Goal: Task Accomplishment & Management: Use online tool/utility

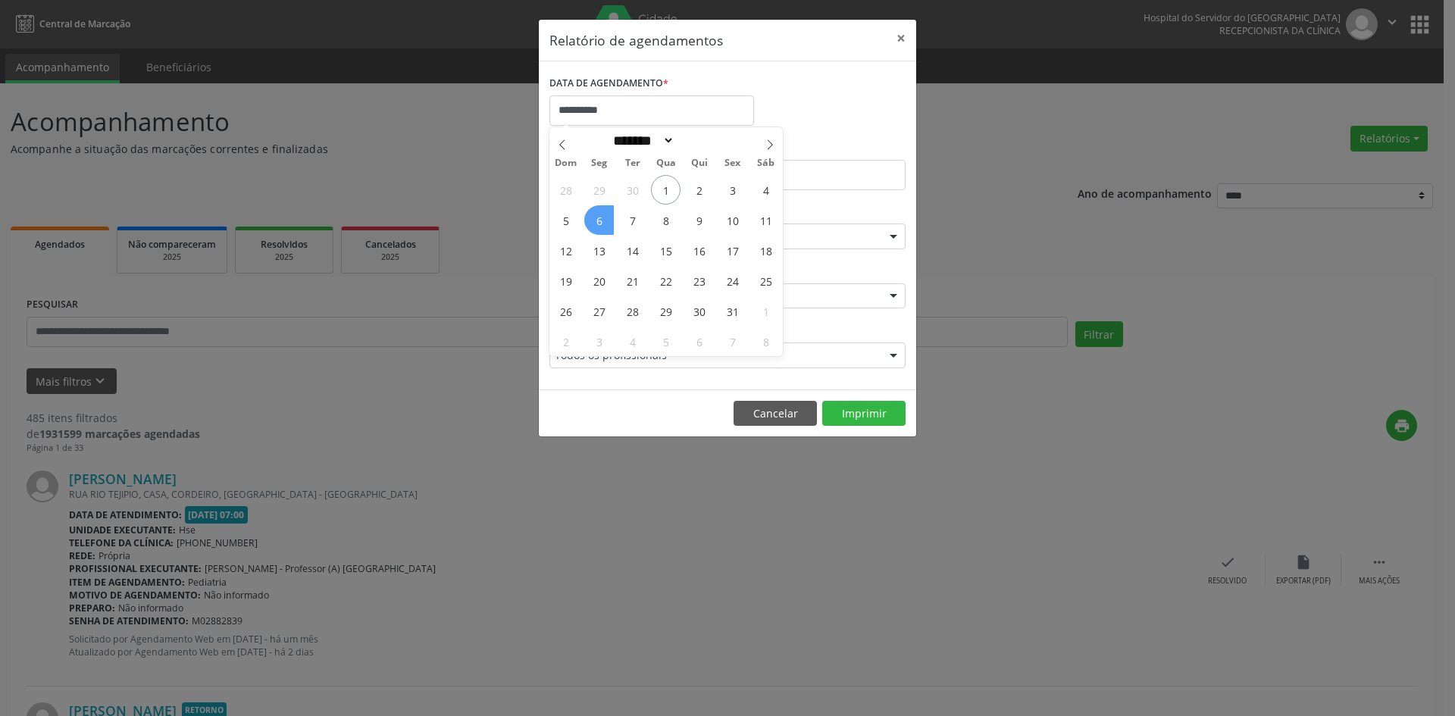
select select "*"
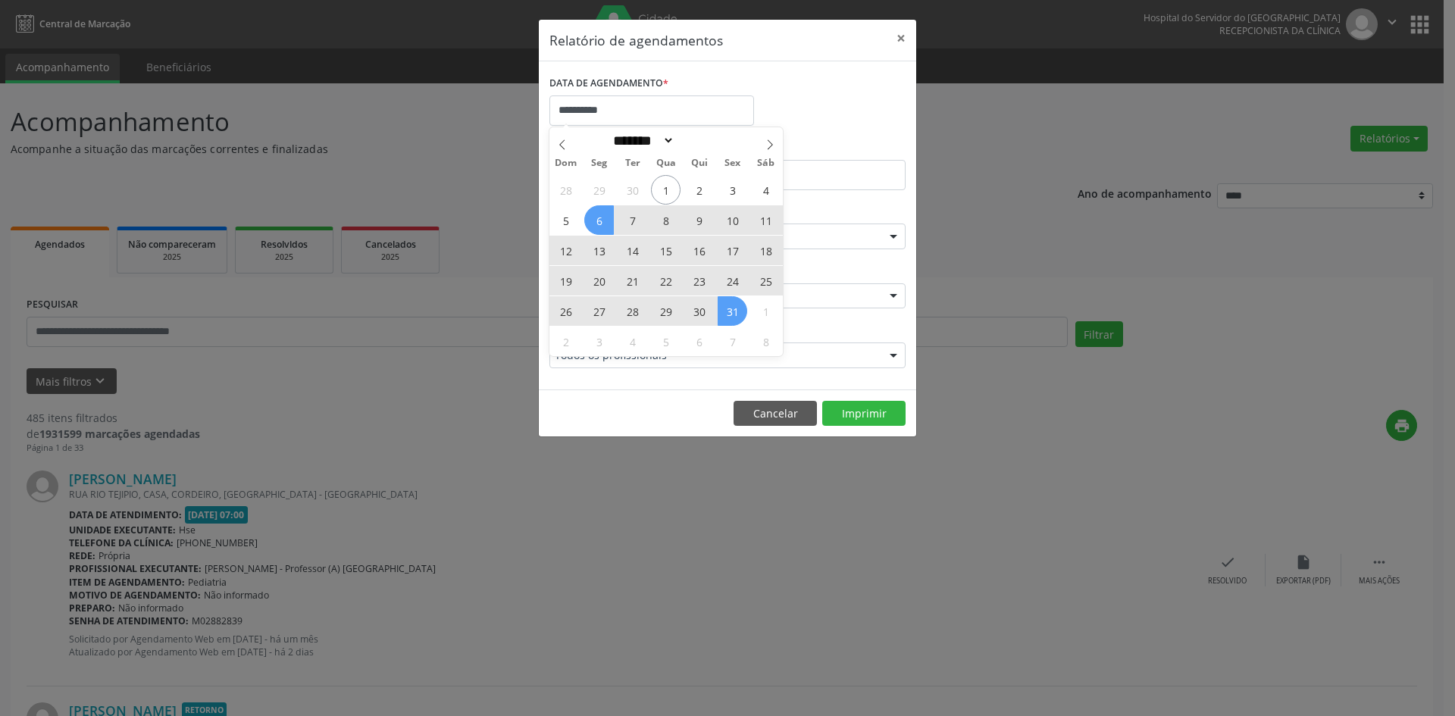
drag, startPoint x: 599, startPoint y: 220, endPoint x: 730, endPoint y: 310, distance: 159.1
click at [730, 310] on div "28 29 30 1 2 3 4 5 6 7 8 9 10 11 12 13 14 15 16 17 18 19 20 21 22 23 24 25 26 2…" at bounding box center [665, 265] width 233 height 182
click at [730, 310] on span "31" at bounding box center [733, 311] width 30 height 30
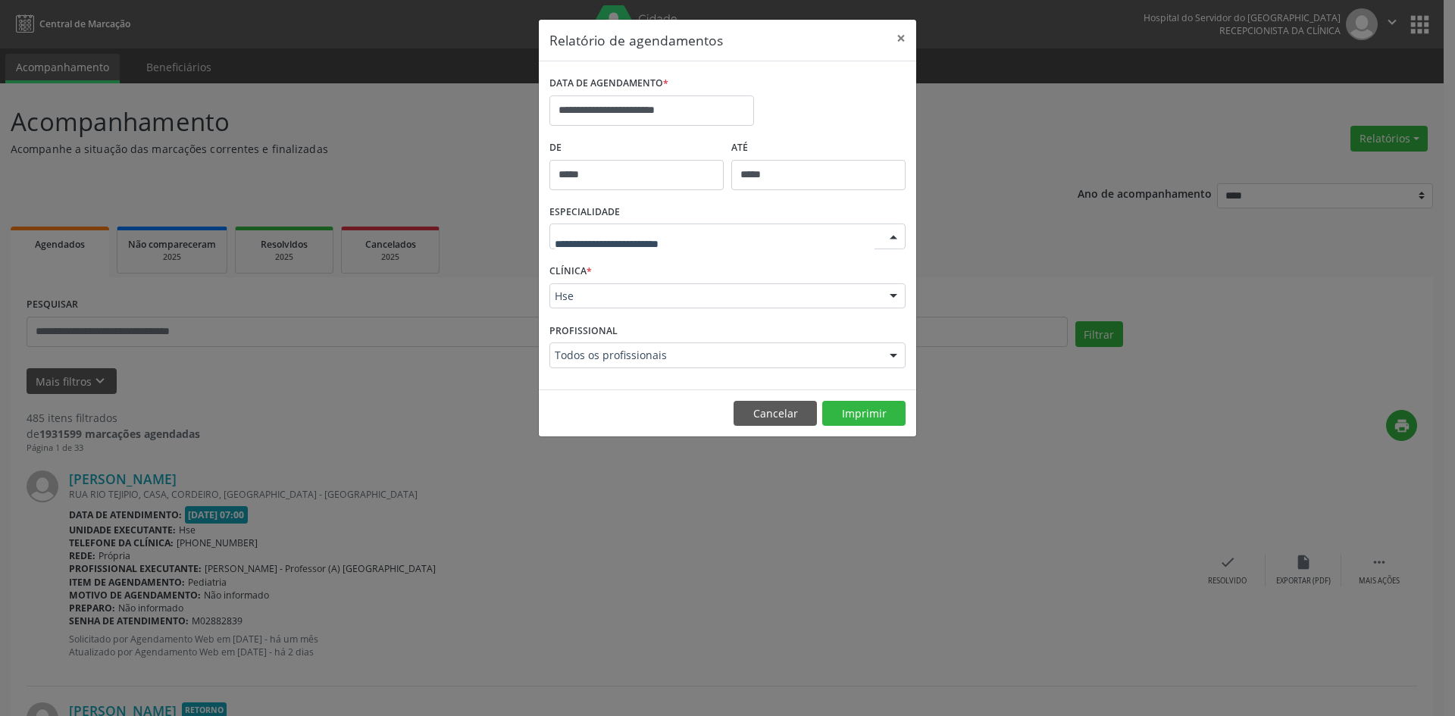
click at [893, 236] on div at bounding box center [893, 237] width 23 height 26
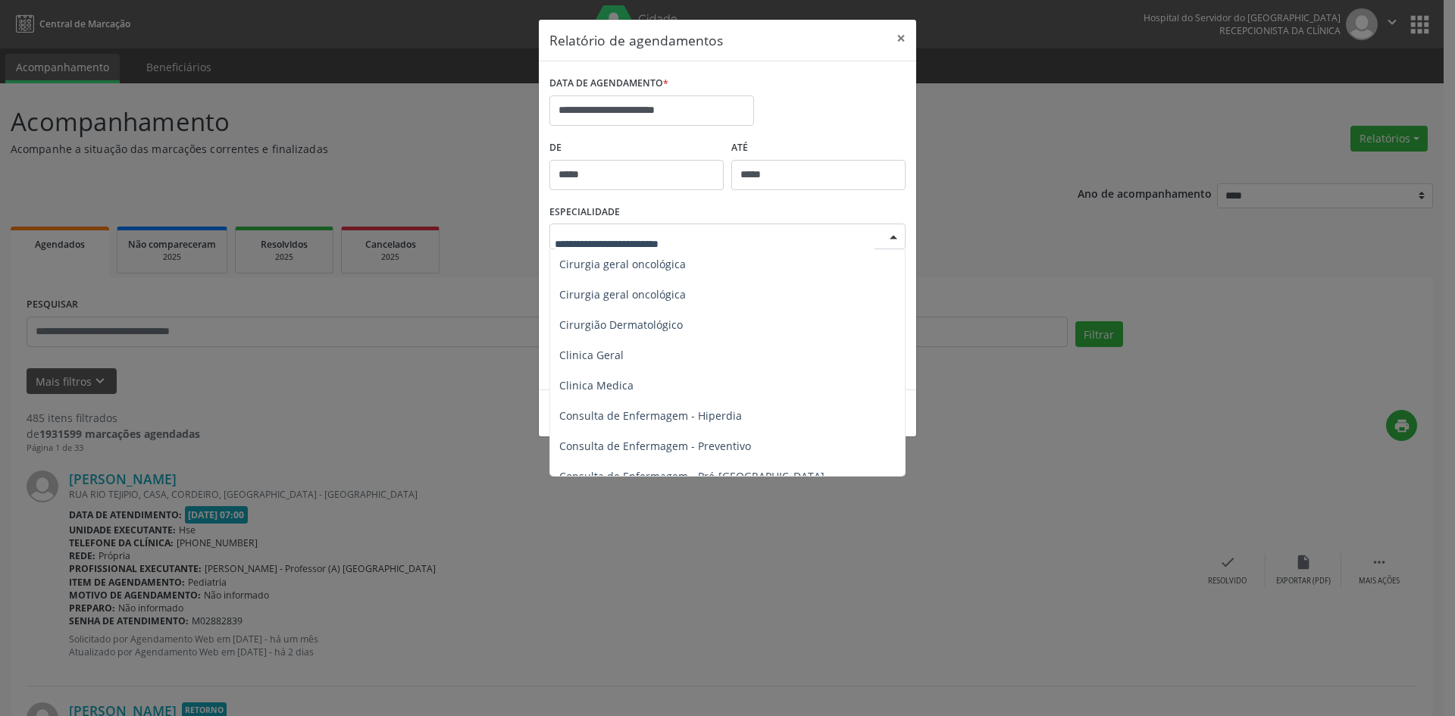
scroll to position [530, 0]
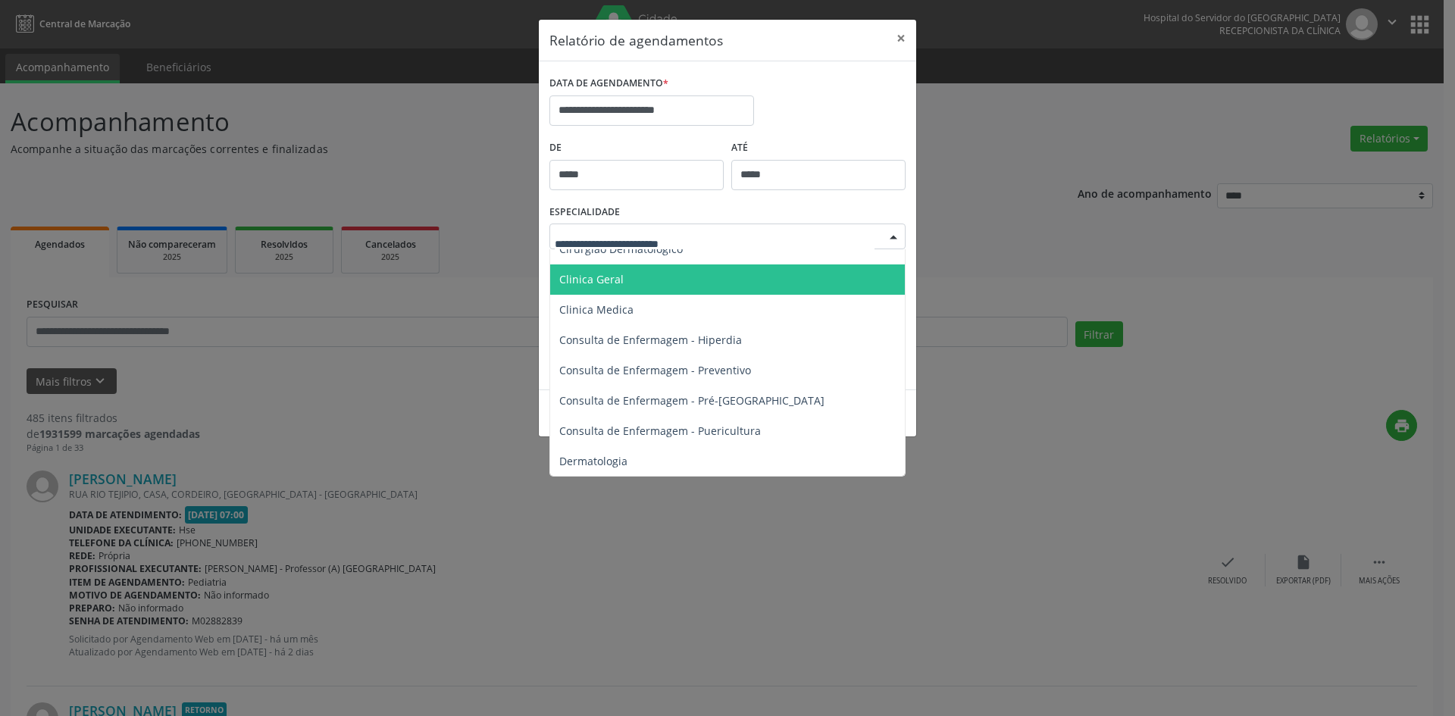
click at [593, 280] on span "Clinica Geral" at bounding box center [591, 279] width 64 height 14
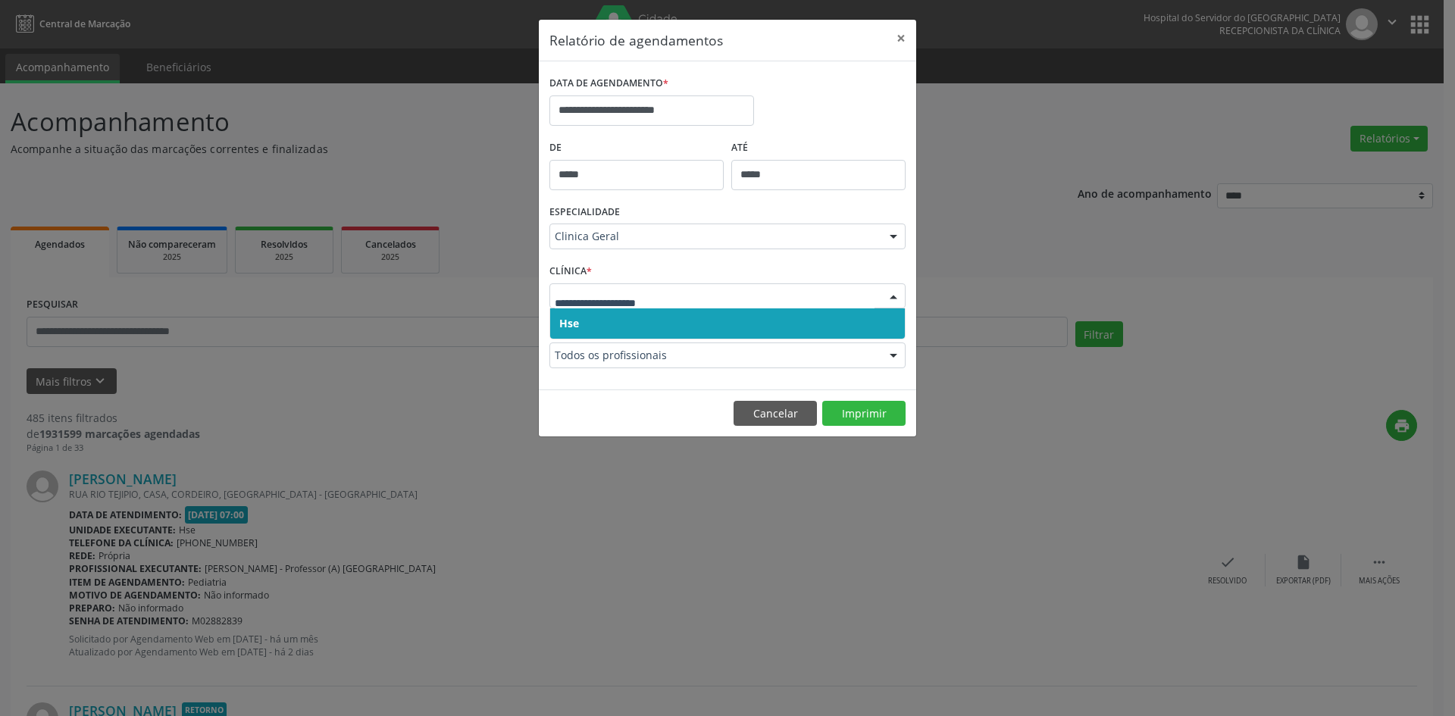
drag, startPoint x: 576, startPoint y: 327, endPoint x: 574, endPoint y: 307, distance: 19.8
click at [576, 326] on span "Hse" at bounding box center [569, 323] width 20 height 14
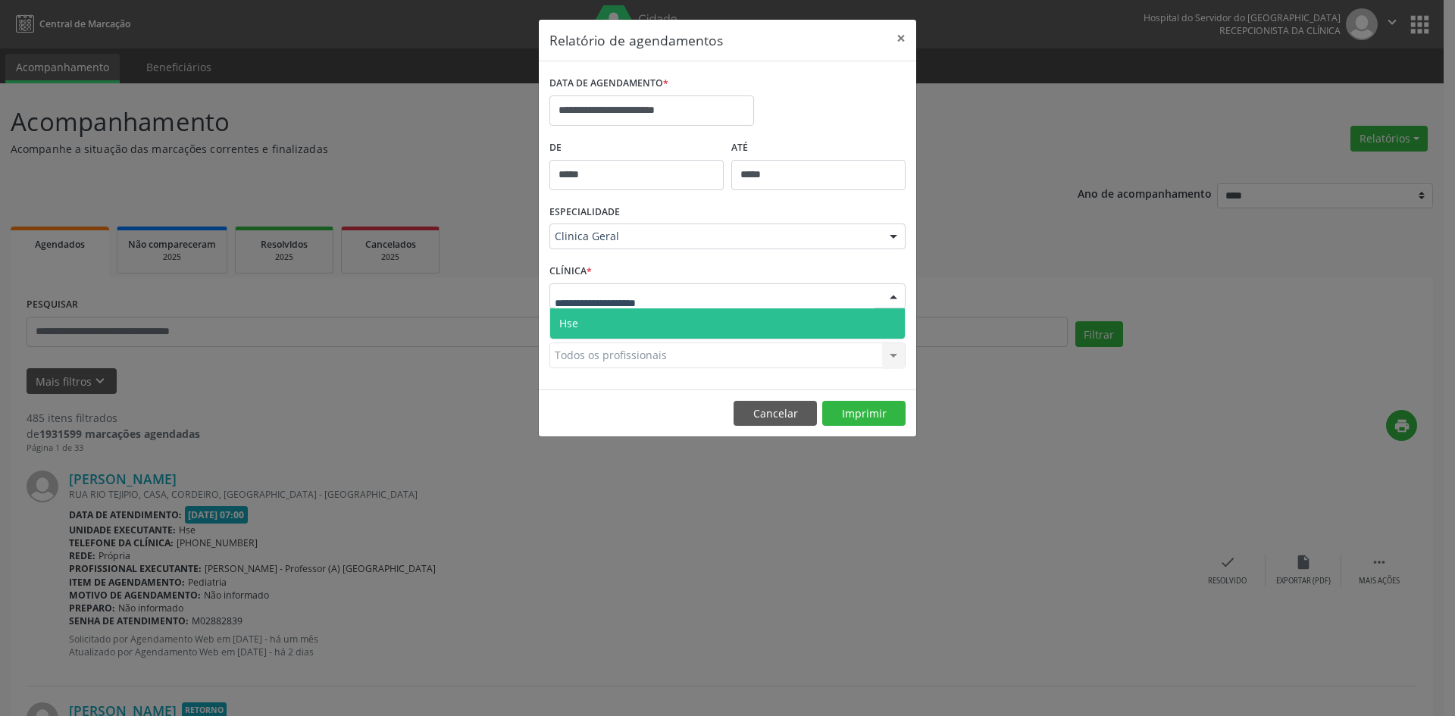
click at [574, 314] on span "Hse" at bounding box center [727, 323] width 355 height 30
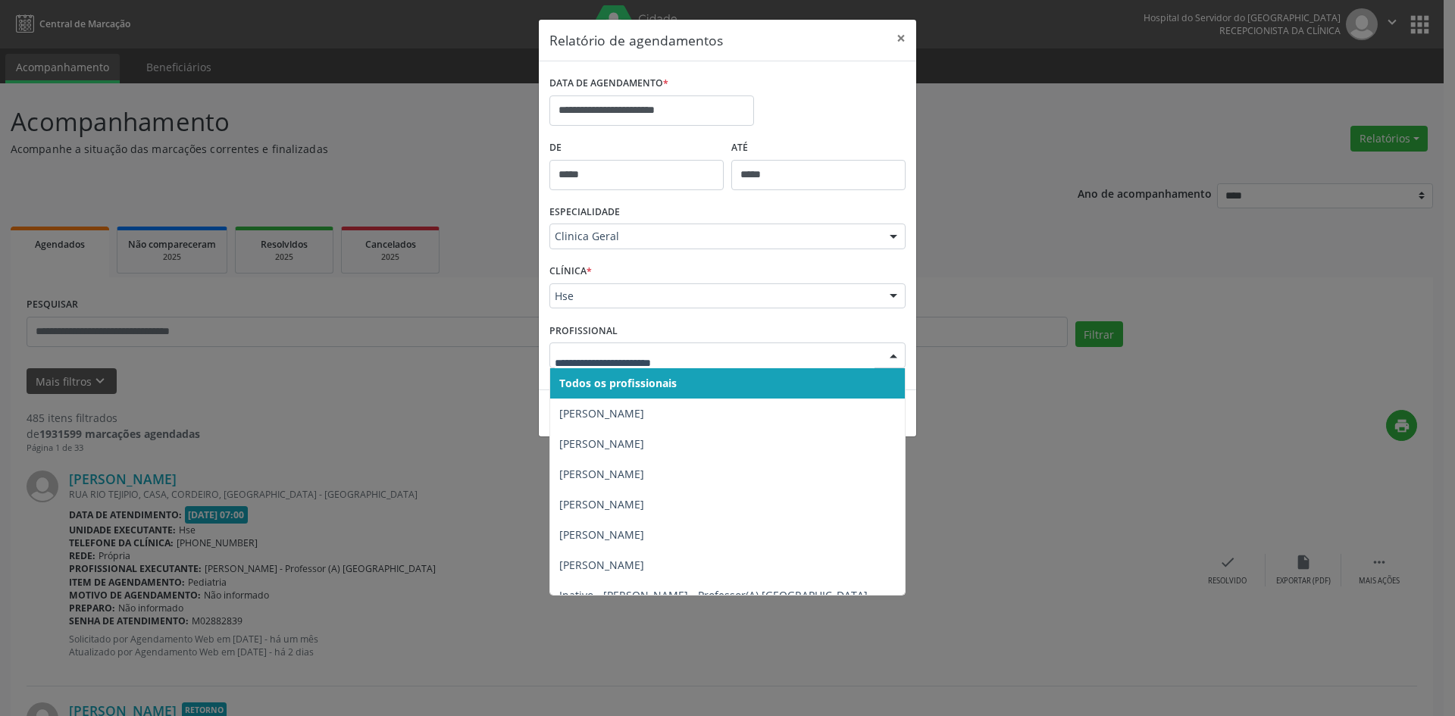
click at [577, 385] on span "Todos os profissionais" at bounding box center [617, 383] width 117 height 14
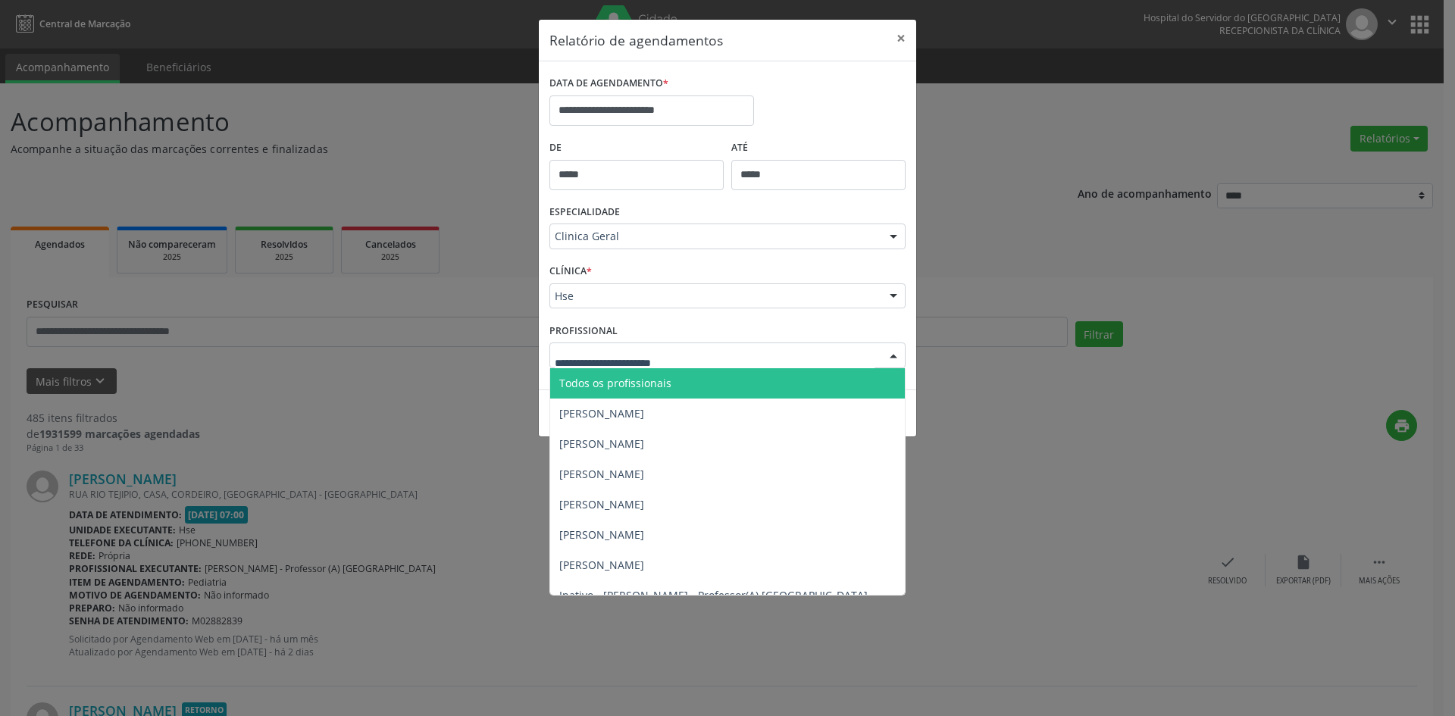
click at [584, 386] on span "Todos os profissionais" at bounding box center [615, 383] width 112 height 14
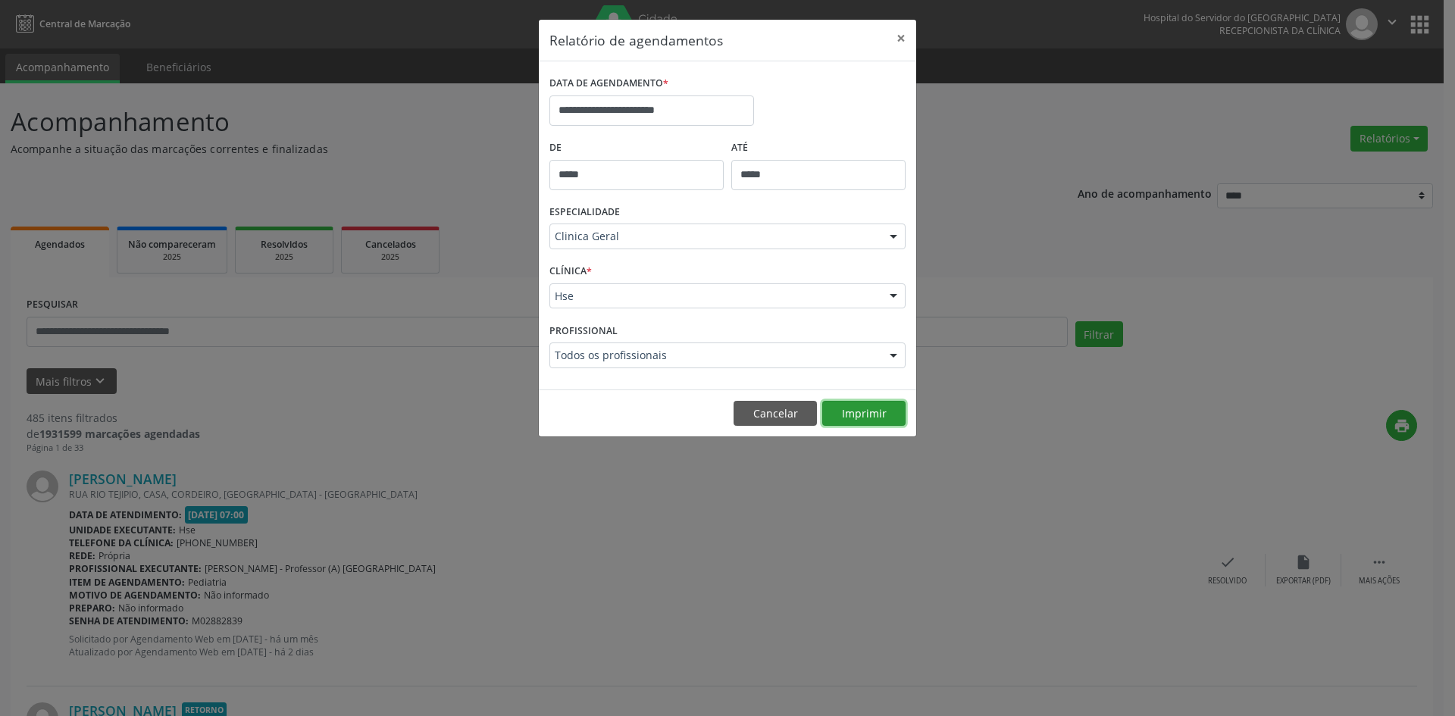
click at [867, 417] on button "Imprimir" at bounding box center [863, 414] width 83 height 26
